Goal: Find specific page/section: Find specific page/section

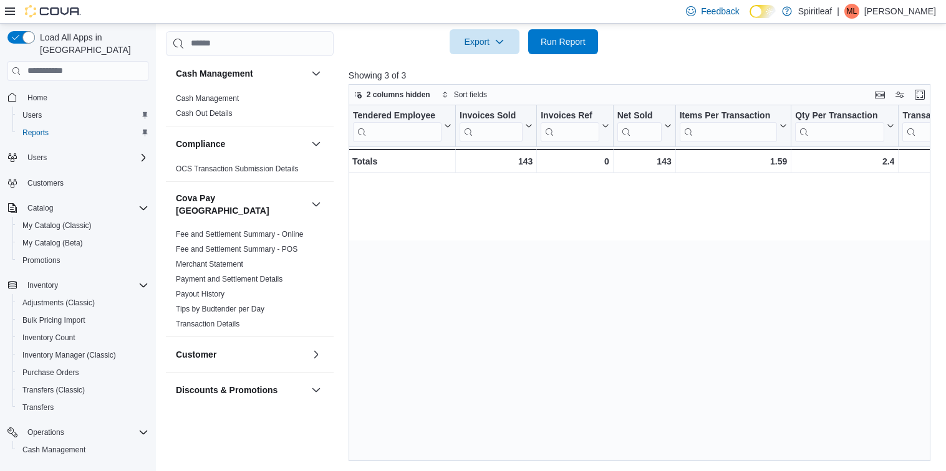
scroll to position [0, 1077]
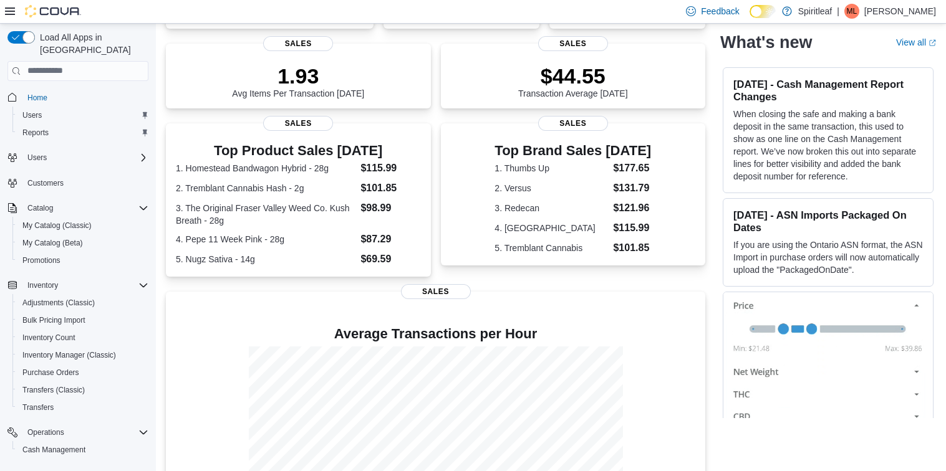
scroll to position [157, 0]
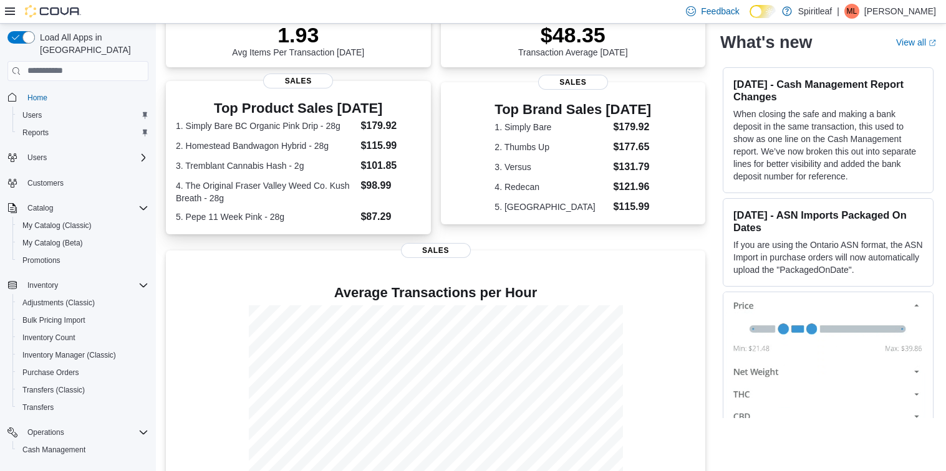
scroll to position [200, 0]
